Goal: Transaction & Acquisition: Purchase product/service

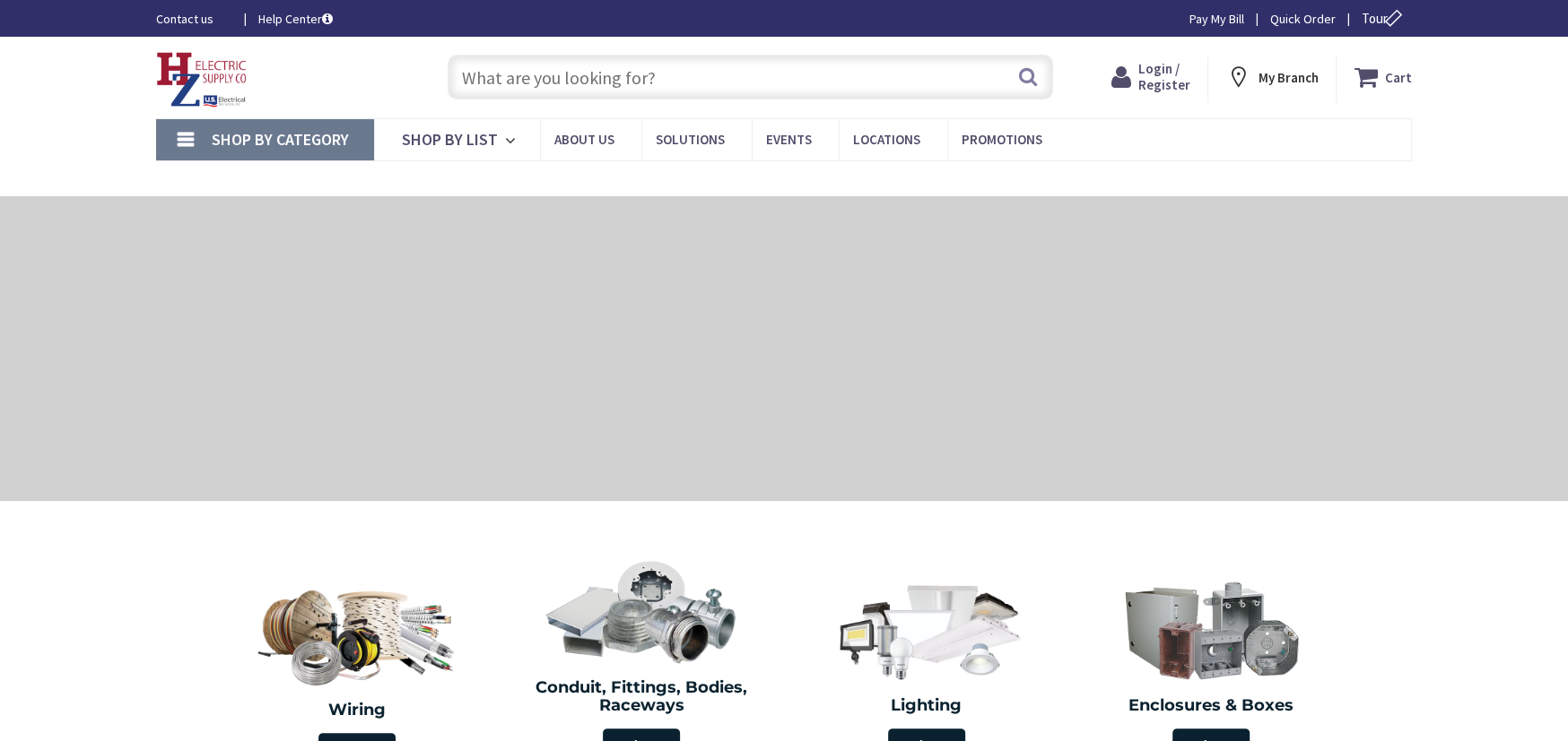
type input "[PERSON_NAME] Corners Rd, [GEOGRAPHIC_DATA], [GEOGRAPHIC_DATA]"
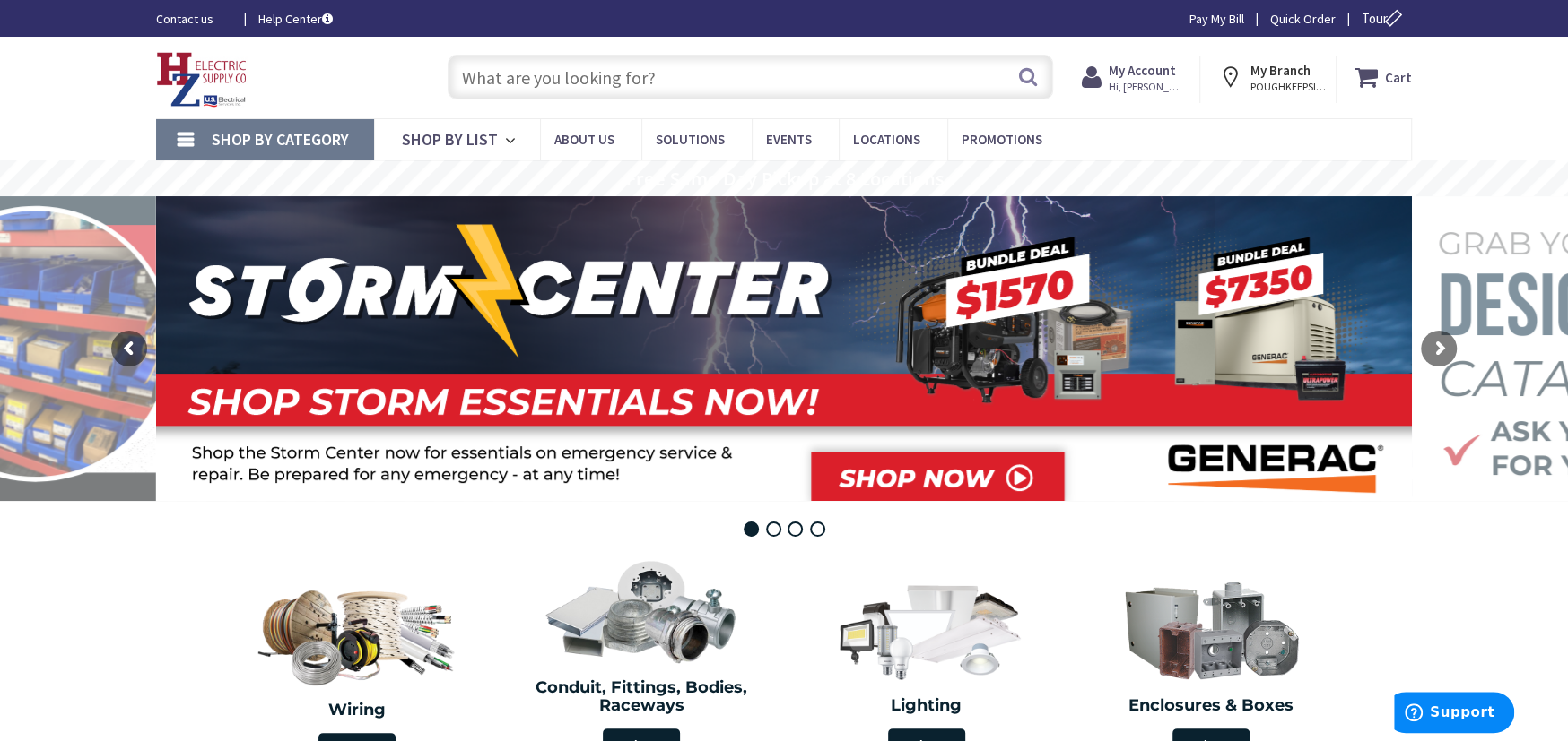
click at [332, 136] on span "Shop By Category" at bounding box center [280, 139] width 137 height 21
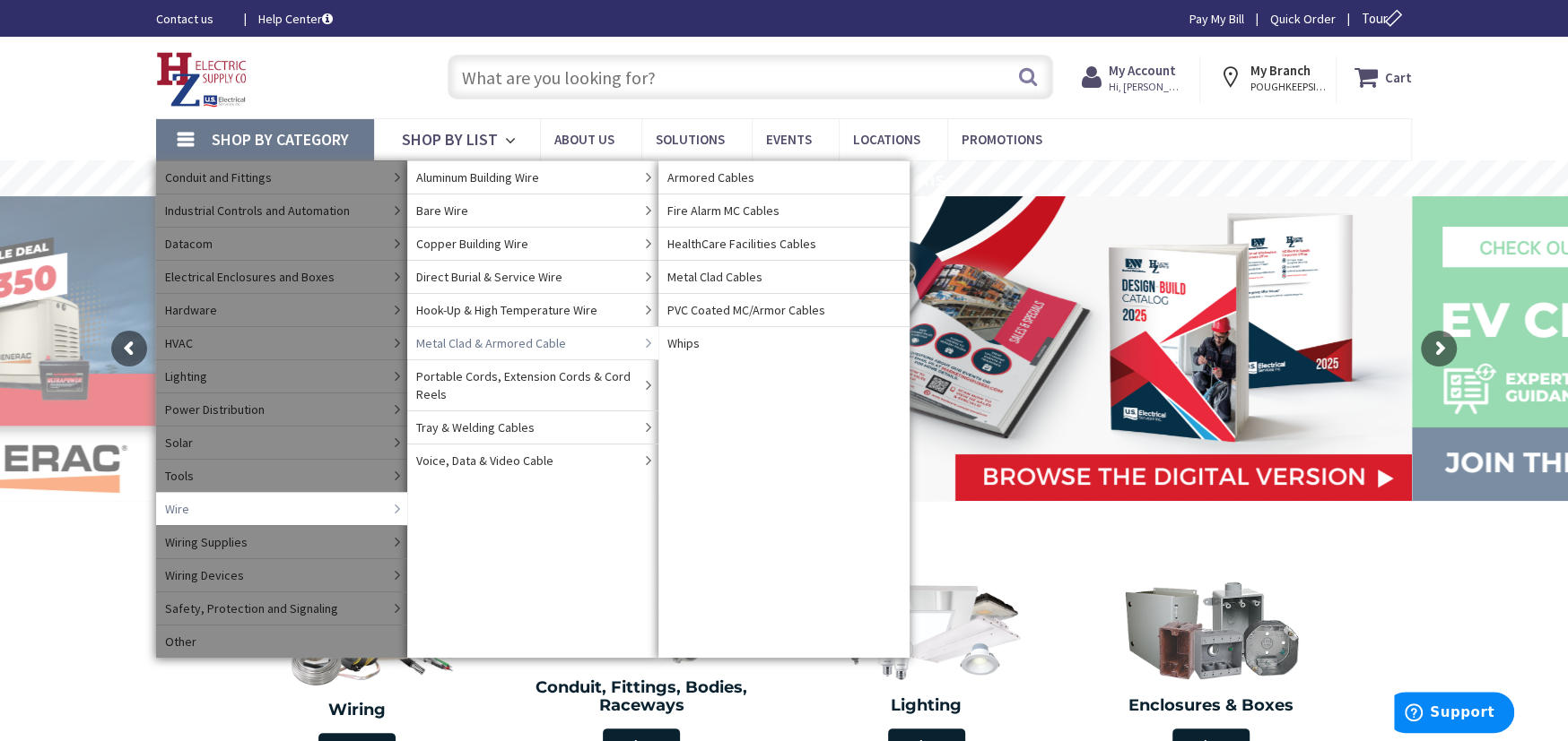
click at [513, 344] on span "Metal Clad & Armored Cable" at bounding box center [490, 343] width 150 height 18
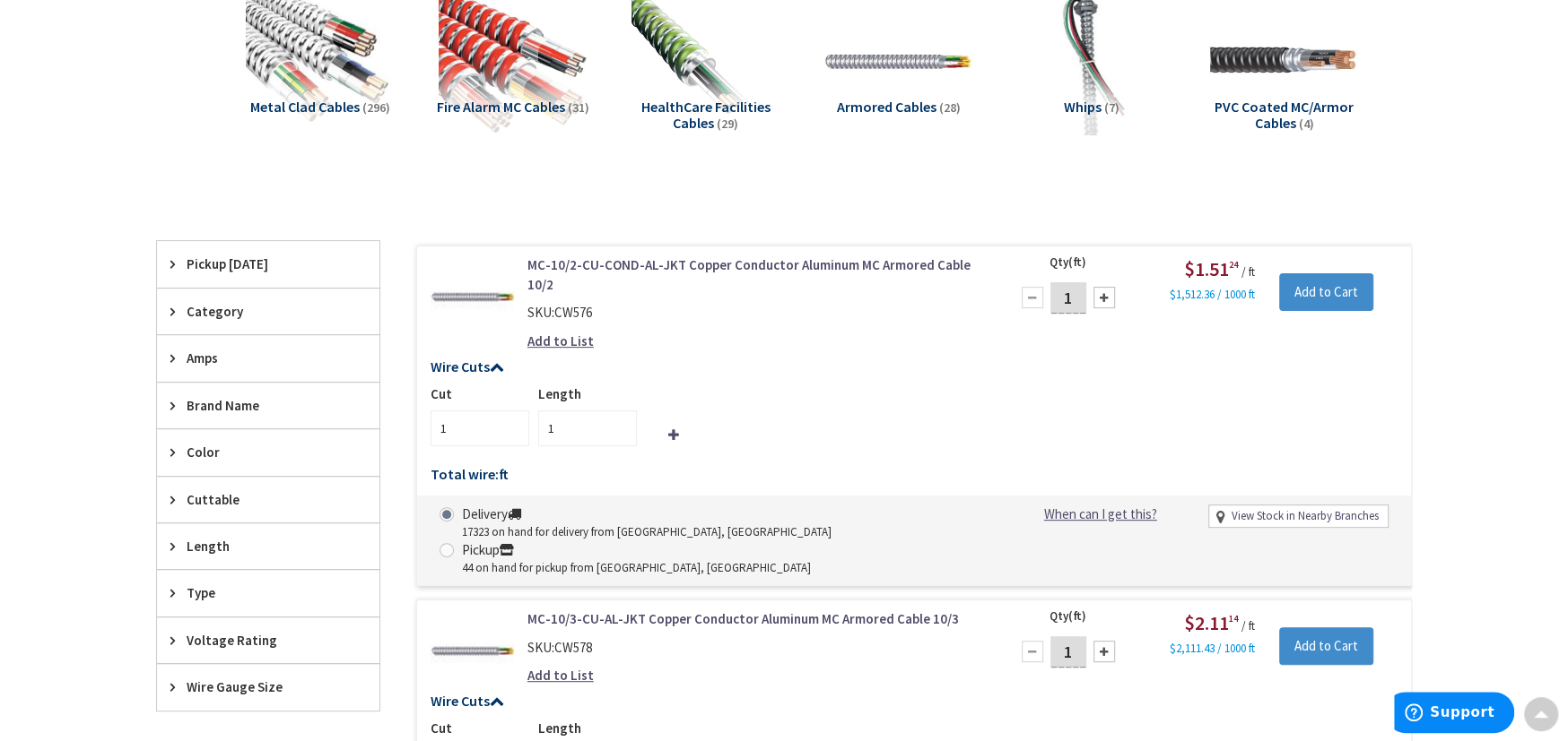
scroll to position [331, 0]
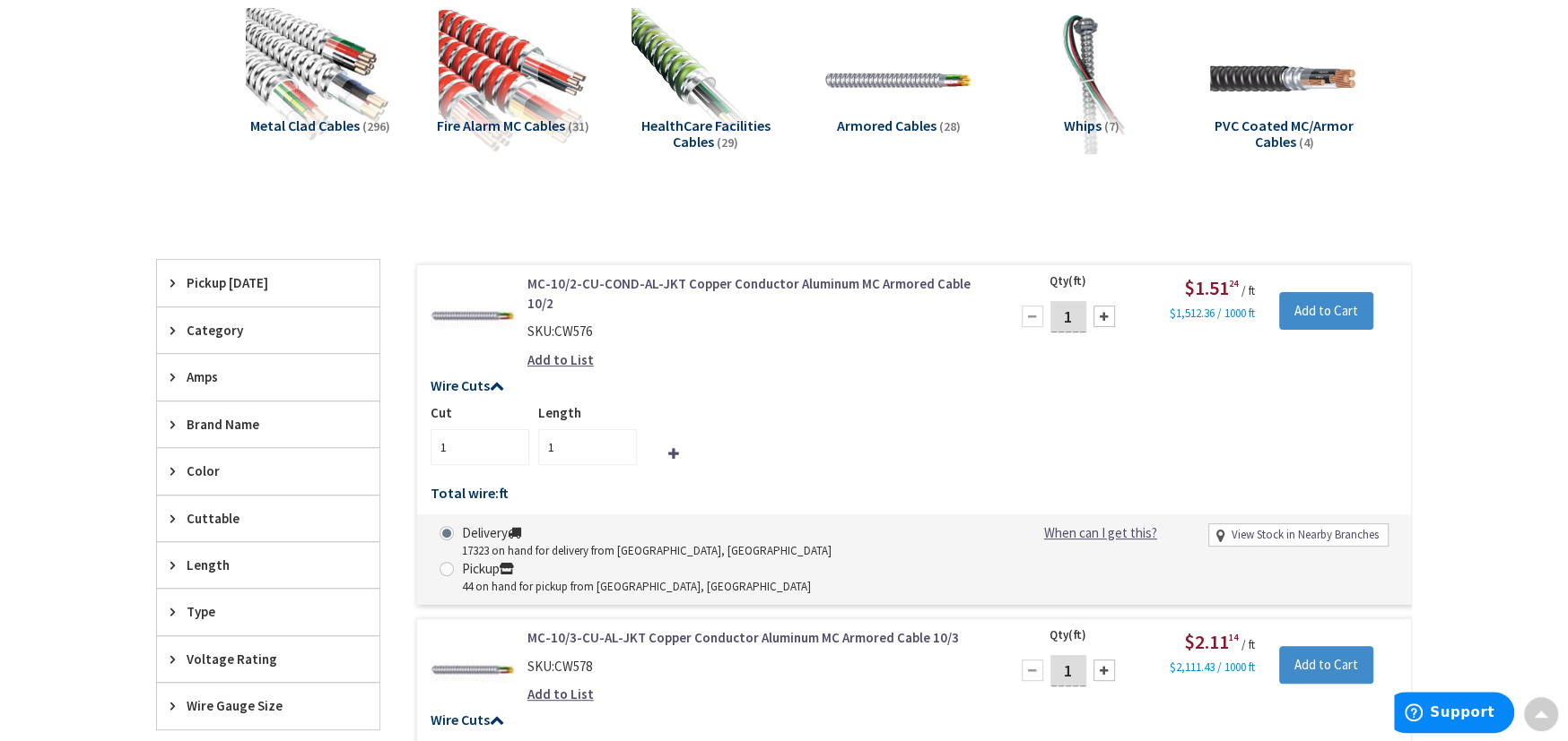
click at [245, 703] on span "Wire Gauge Size" at bounding box center [259, 706] width 146 height 19
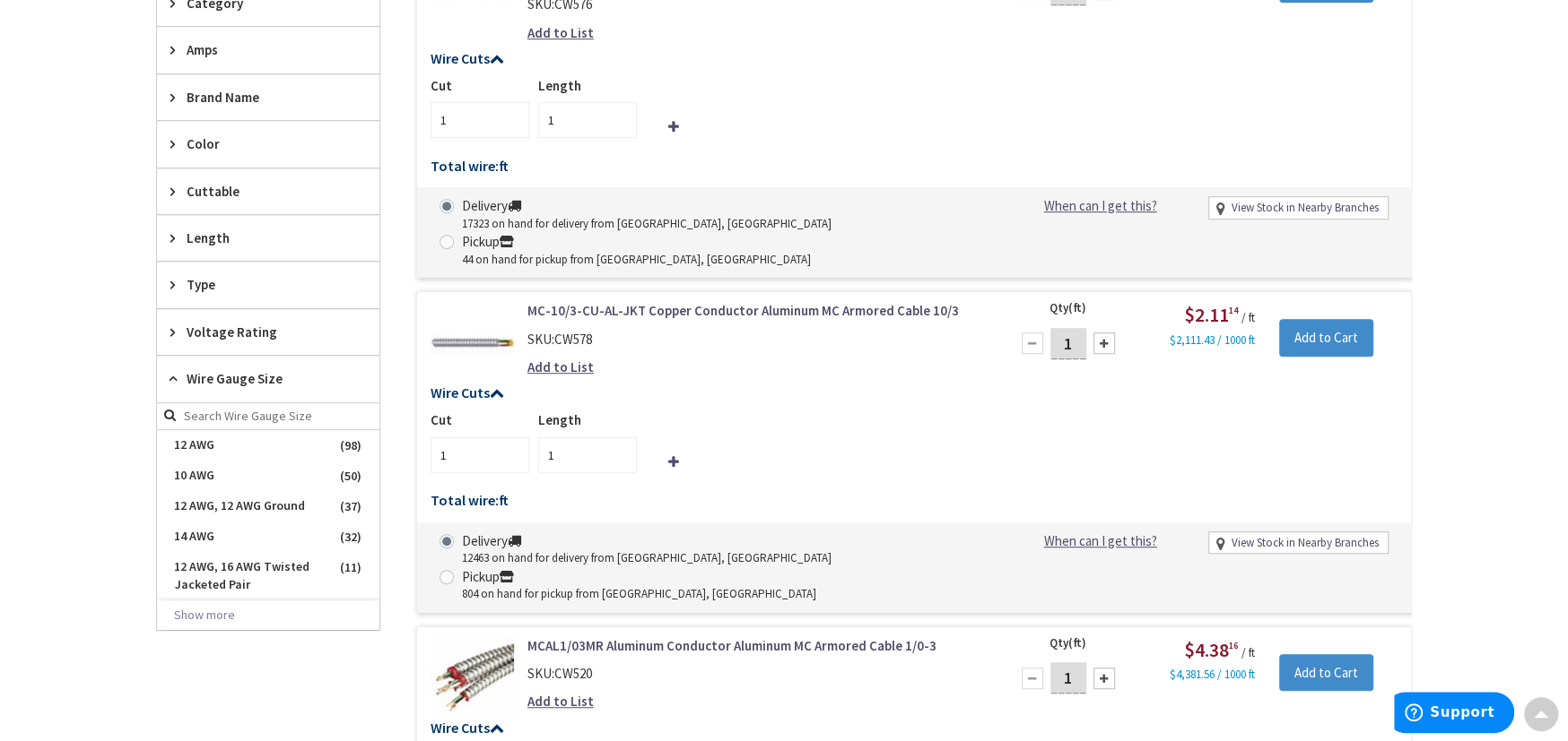
scroll to position [659, 0]
click at [202, 432] on span "12 AWG" at bounding box center [267, 445] width 222 height 31
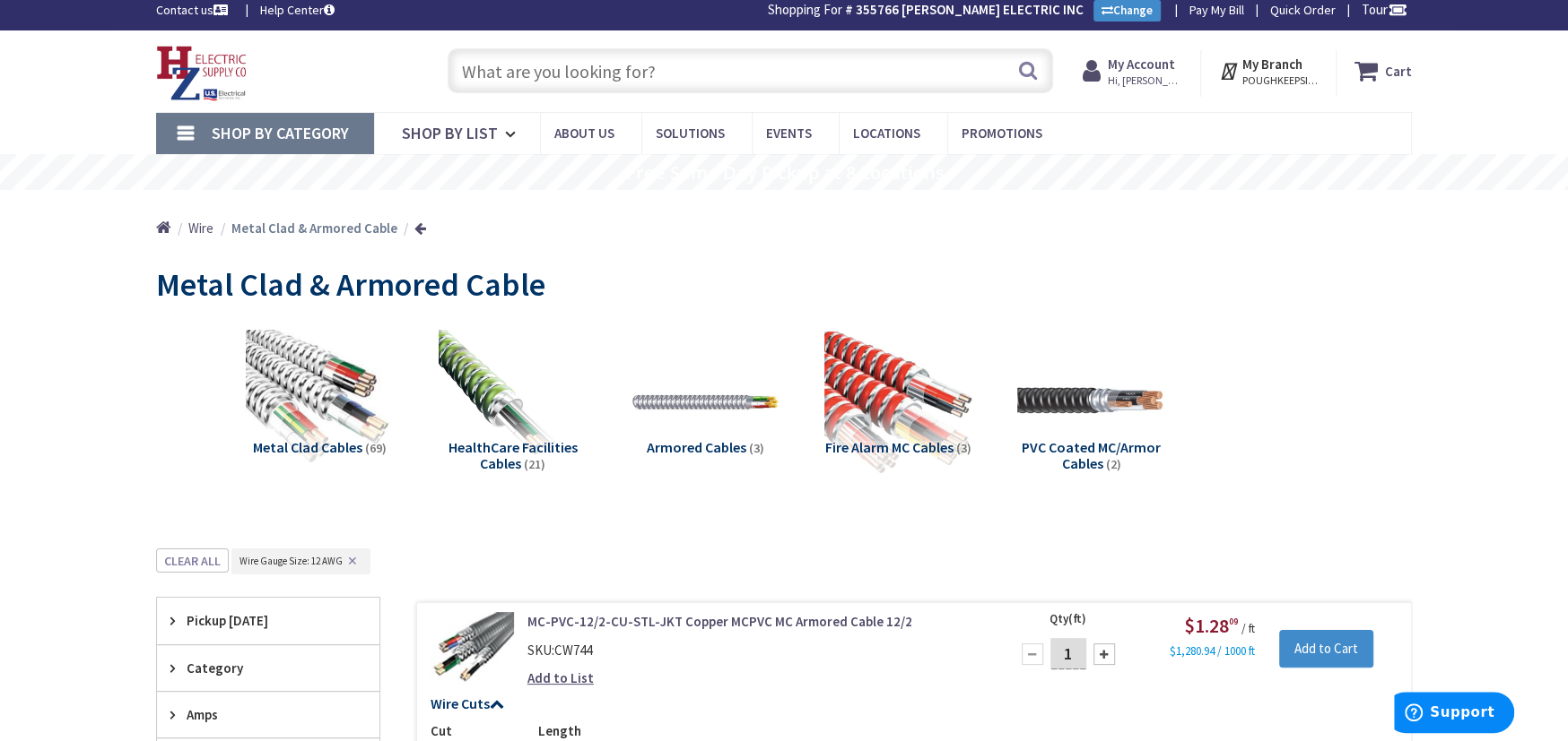
scroll to position [0, 0]
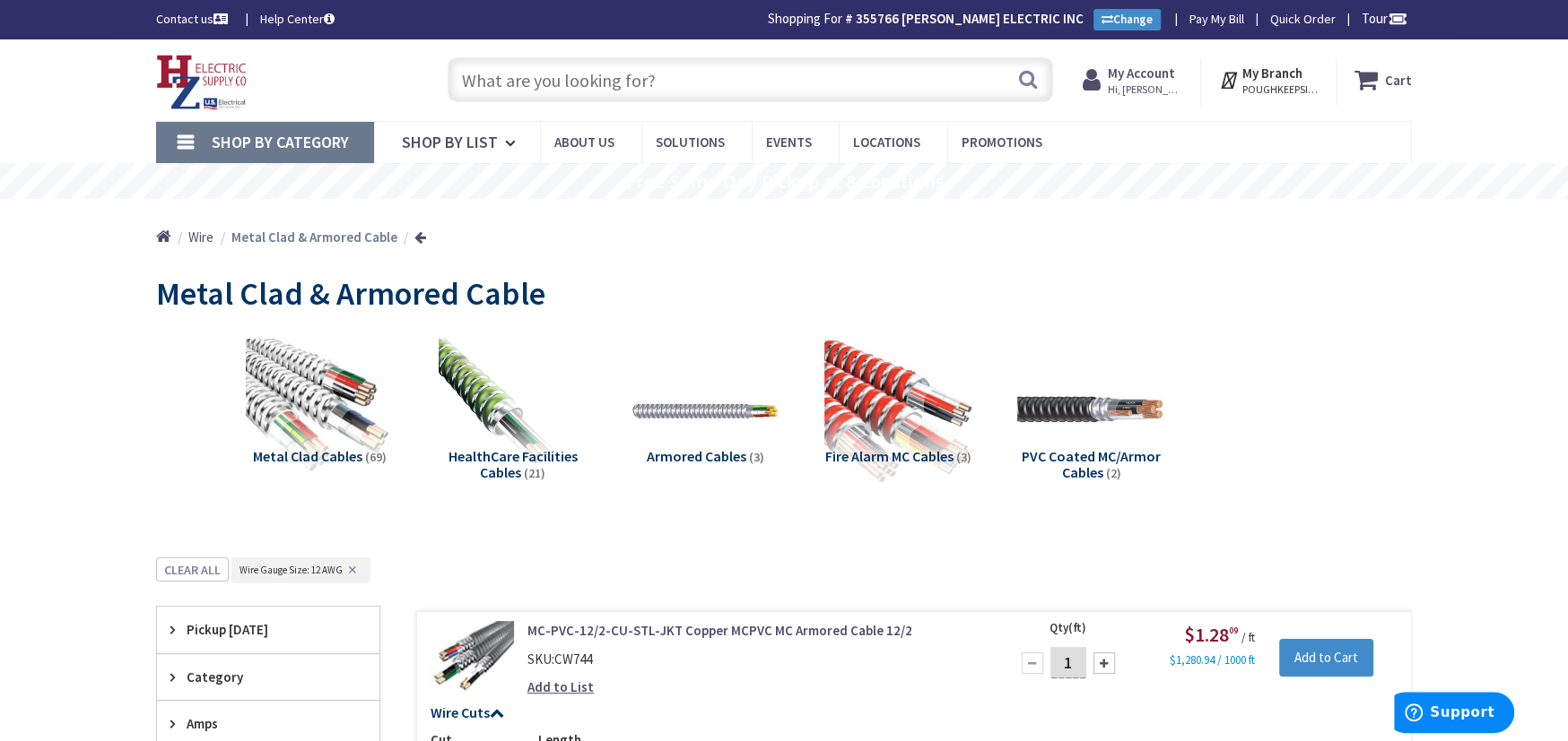
click at [512, 81] on input "text" at bounding box center [750, 79] width 605 height 44
click at [476, 71] on input "text" at bounding box center [750, 79] width 605 height 44
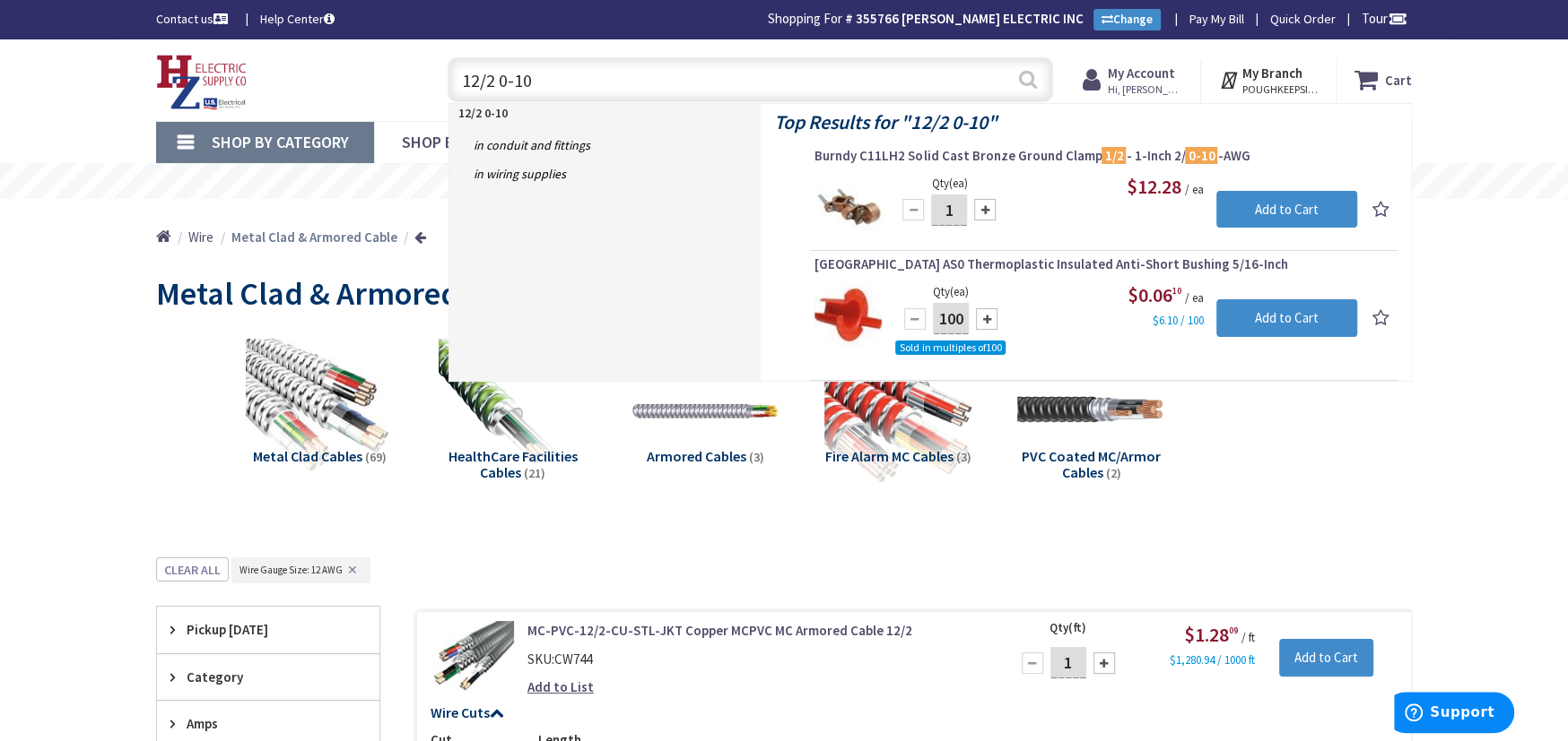
type input "12/2 0-10"
click at [1026, 81] on button "Search" at bounding box center [1028, 79] width 24 height 41
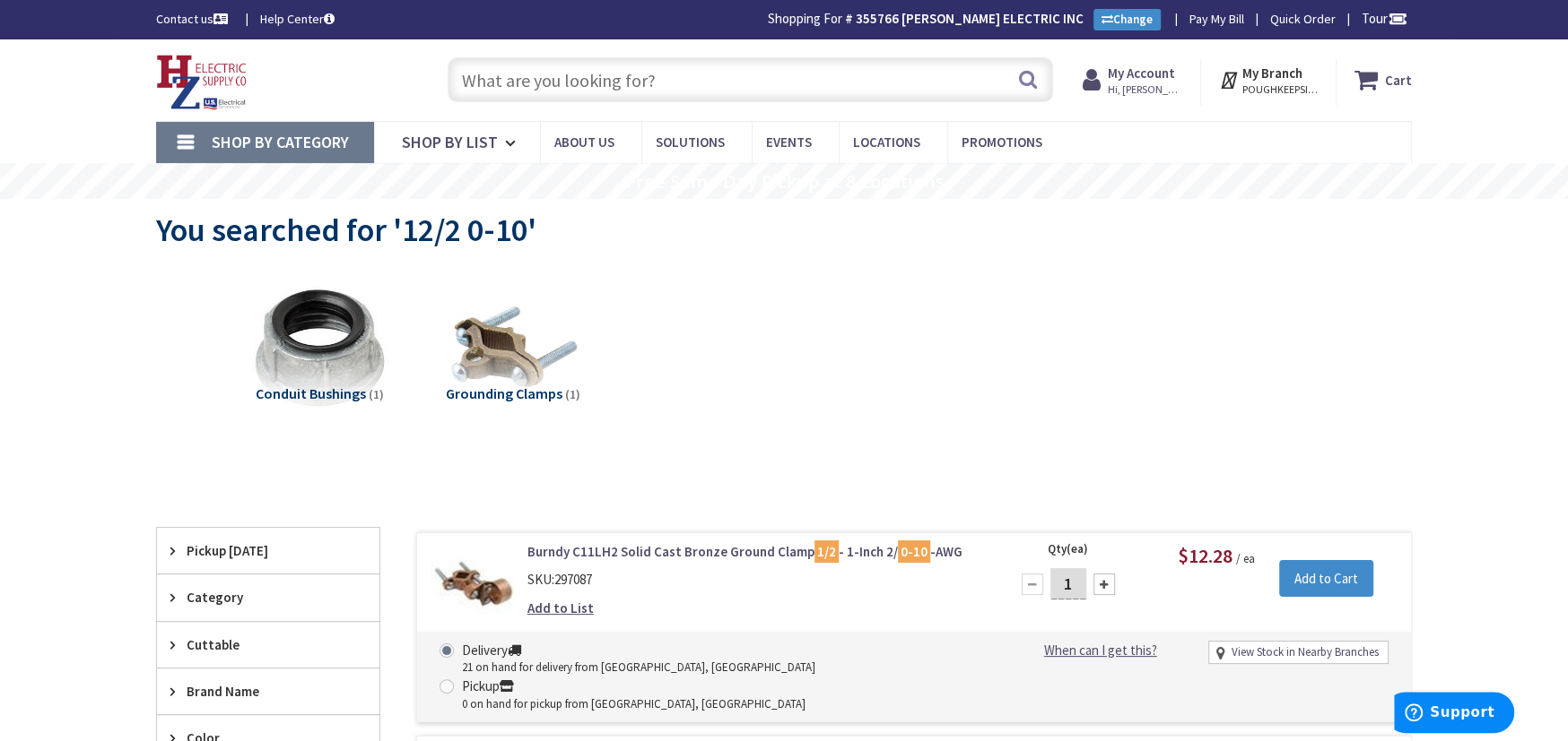
click at [484, 75] on input "text" at bounding box center [750, 79] width 605 height 44
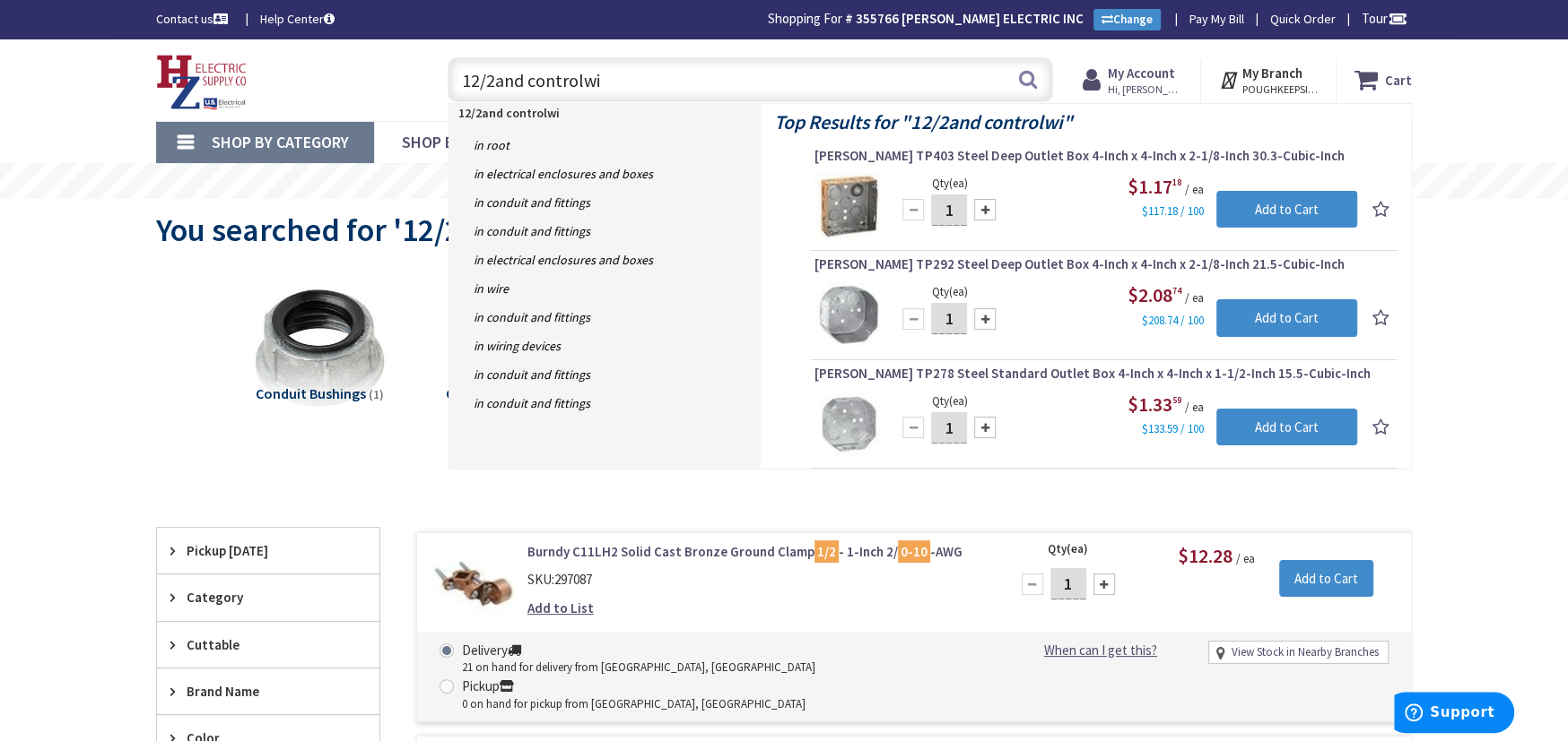
drag, startPoint x: 626, startPoint y: 93, endPoint x: 615, endPoint y: 99, distance: 12.5
click at [624, 93] on input "12/2and controlwi" at bounding box center [750, 79] width 605 height 44
type input "1"
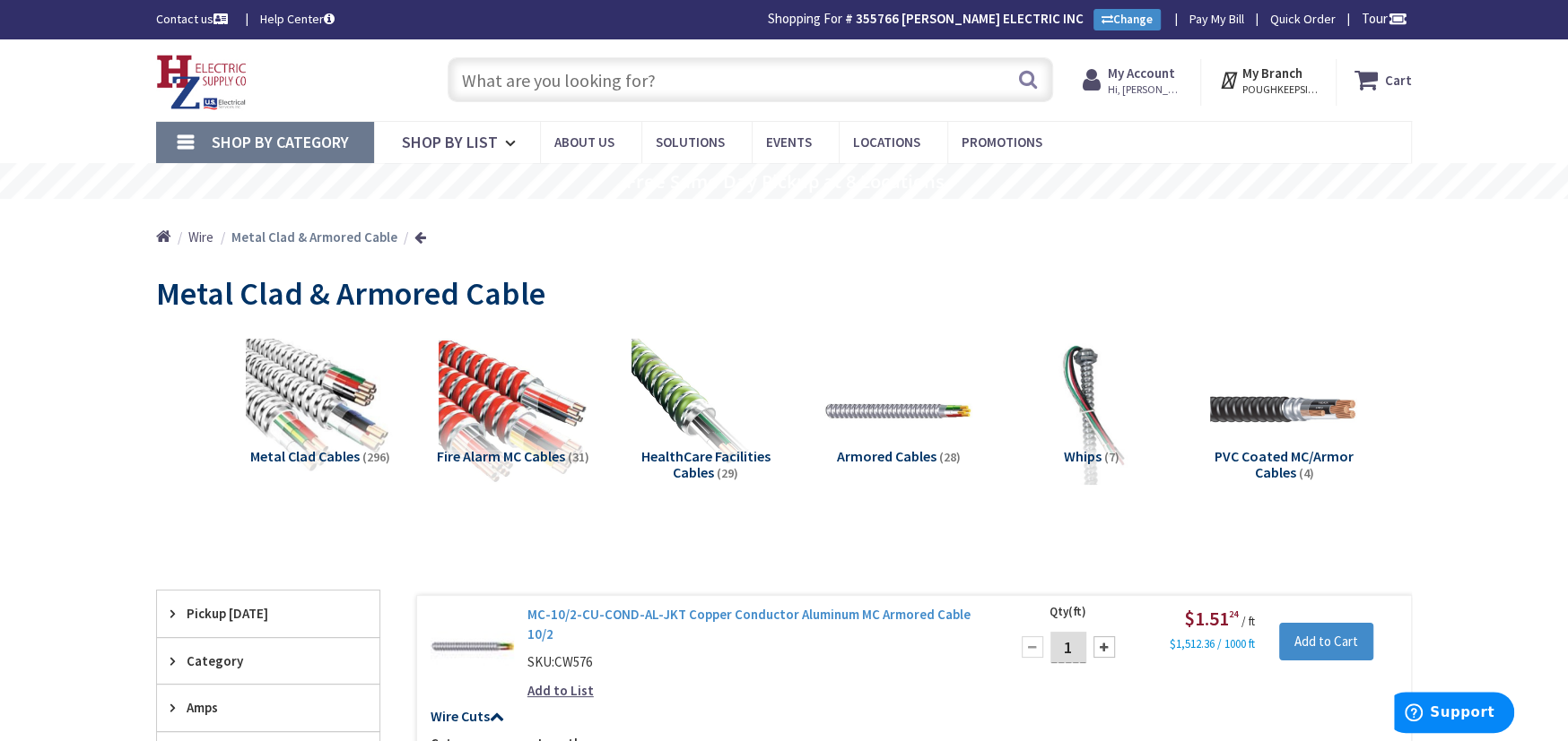
scroll to position [328, 0]
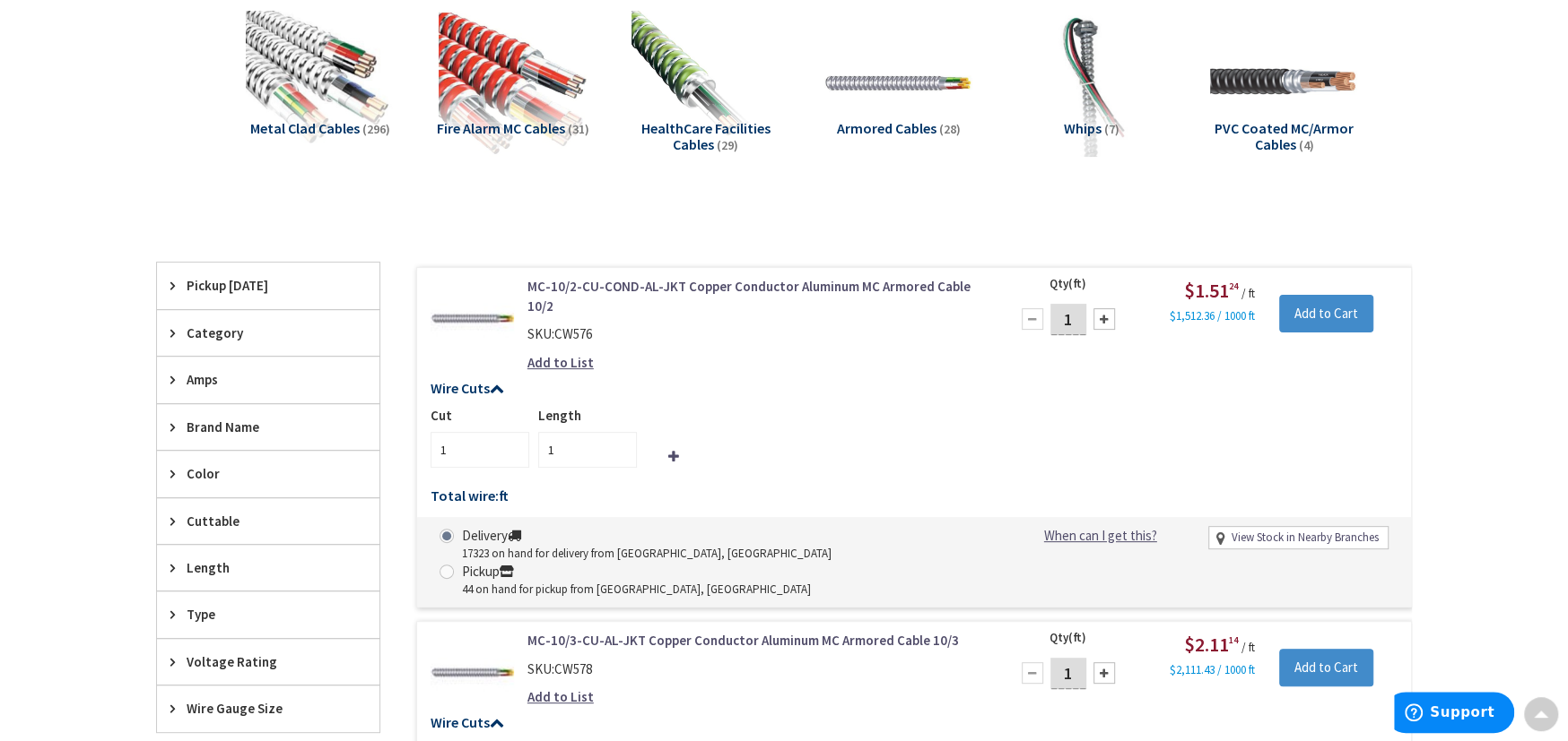
click at [202, 609] on span "Type" at bounding box center [259, 614] width 146 height 19
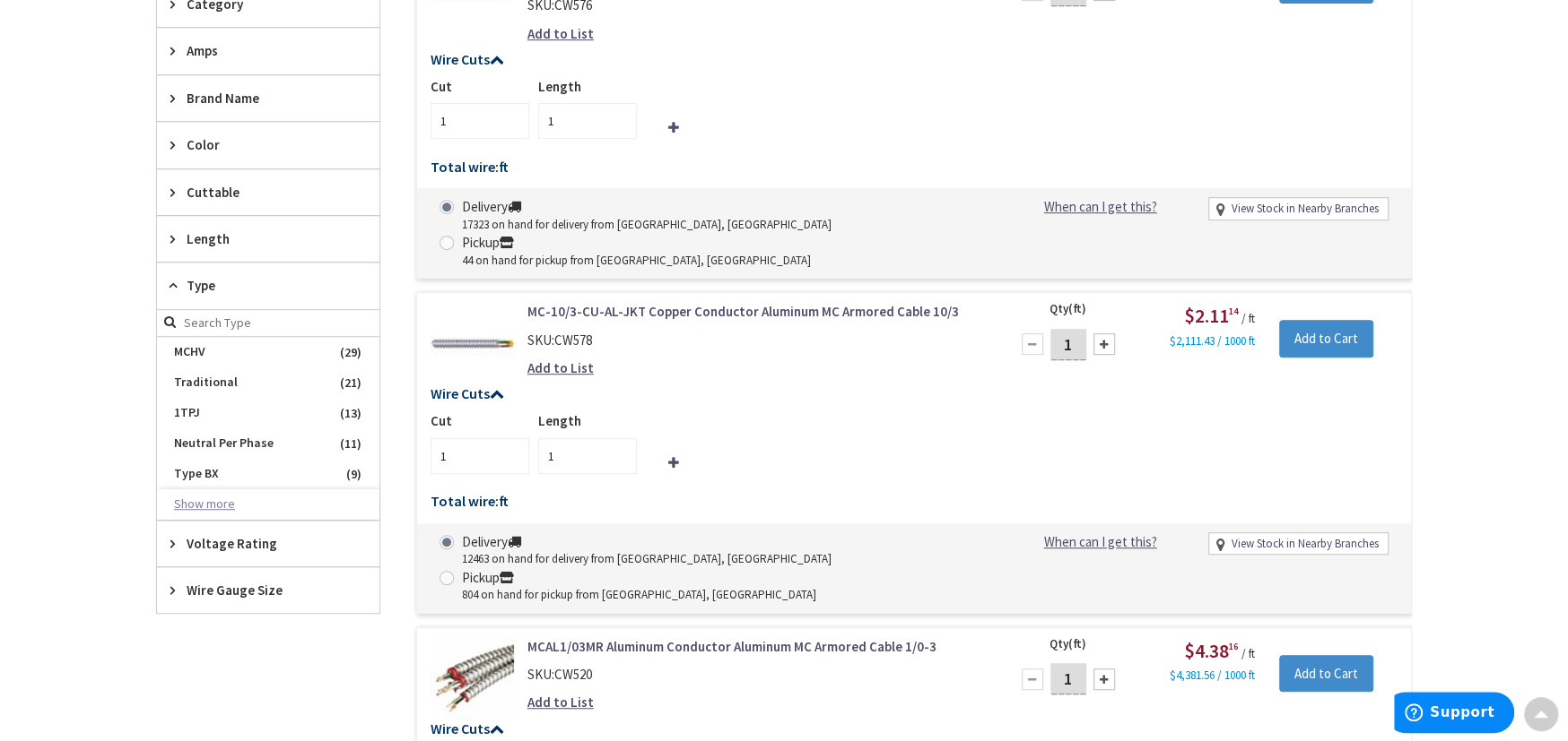
click at [202, 500] on button "Show more" at bounding box center [267, 505] width 222 height 31
